Goal: Check status: Check status

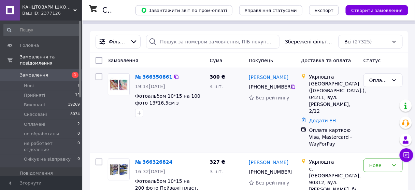
scroll to position [27, 0]
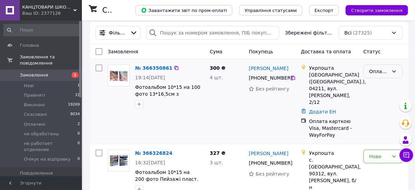
click at [379, 75] on div "Оплачено" at bounding box center [378, 72] width 19 height 8
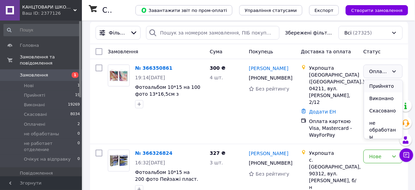
click at [380, 87] on li "Прийнято" at bounding box center [383, 86] width 39 height 12
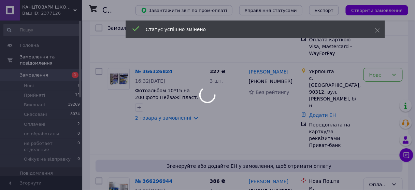
scroll to position [109, 0]
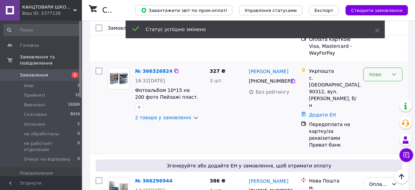
click at [379, 71] on div "Нове" at bounding box center [378, 75] width 19 height 8
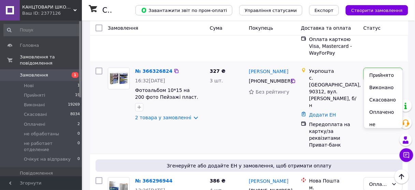
click at [380, 74] on li "Прийнято" at bounding box center [383, 75] width 39 height 12
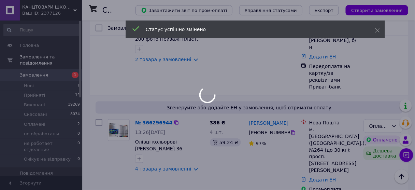
scroll to position [191, 0]
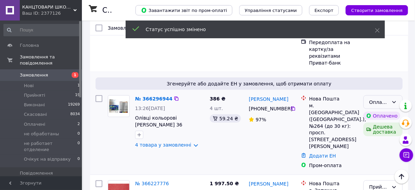
click at [381, 98] on div "Оплачено" at bounding box center [378, 102] width 19 height 8
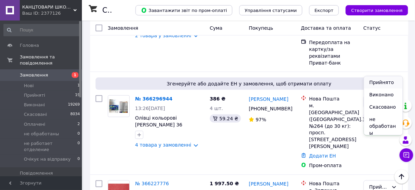
click at [381, 83] on li "Прийнято" at bounding box center [383, 82] width 39 height 12
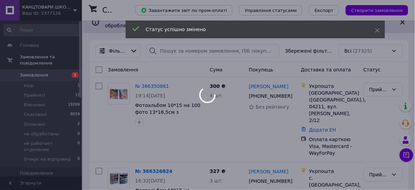
scroll to position [0, 0]
